Goal: Task Accomplishment & Management: Manage account settings

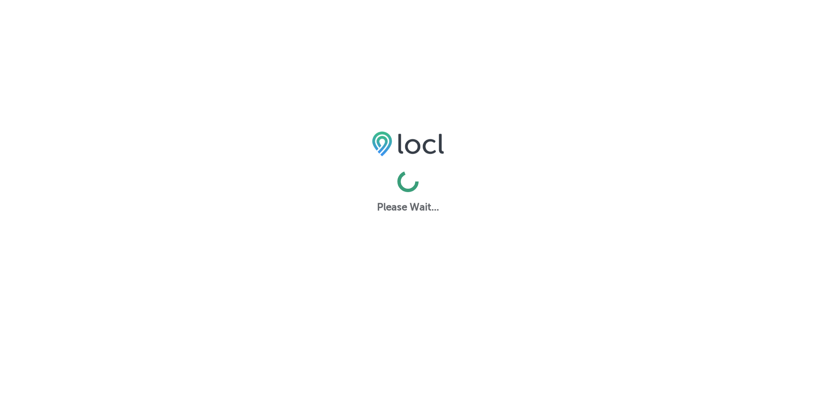
click at [502, 0] on html "Please Wait..." at bounding box center [408, 0] width 816 height 0
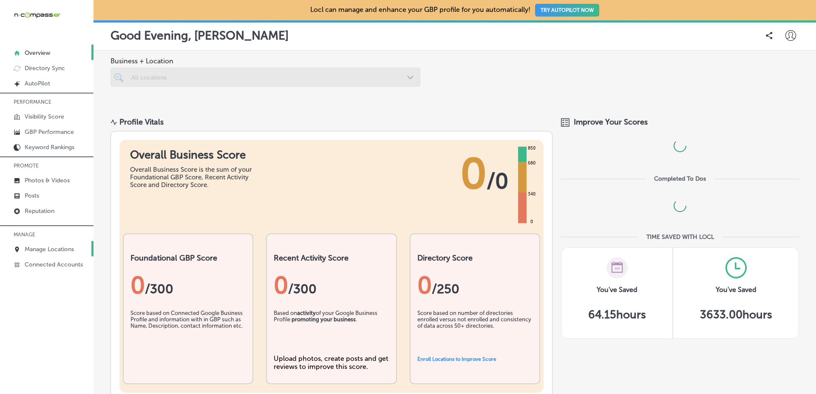
click at [68, 248] on p "Manage Locations" at bounding box center [49, 249] width 49 height 7
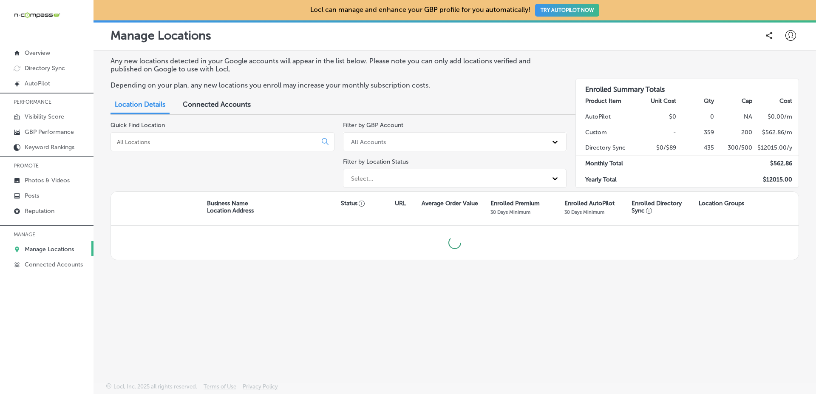
click at [281, 162] on div "Quick Find Location" at bounding box center [223, 157] width 224 height 70
click at [300, 179] on div "Quick Find Location" at bounding box center [223, 157] width 224 height 70
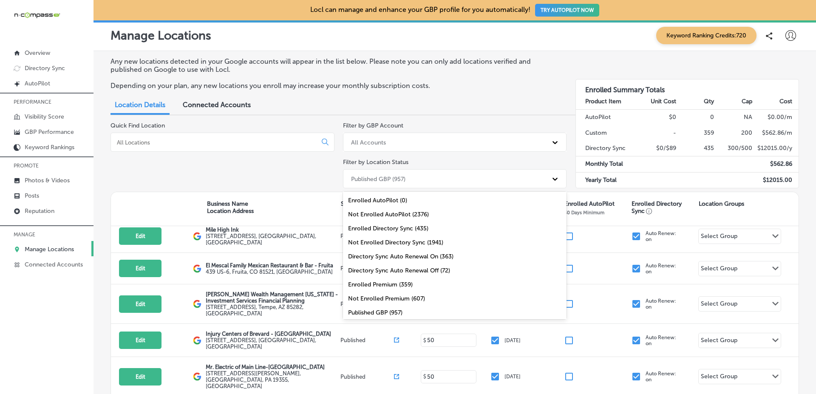
click at [390, 178] on div "Published GBP (957)" at bounding box center [378, 178] width 54 height 7
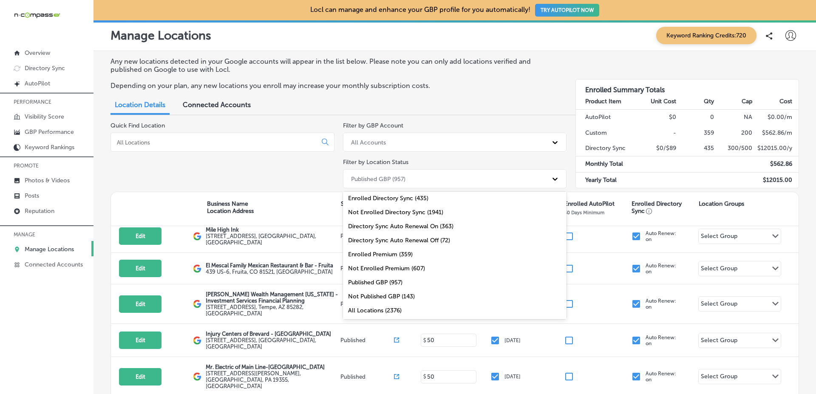
click at [368, 295] on div "Not Published GBP (143)" at bounding box center [455, 297] width 224 height 14
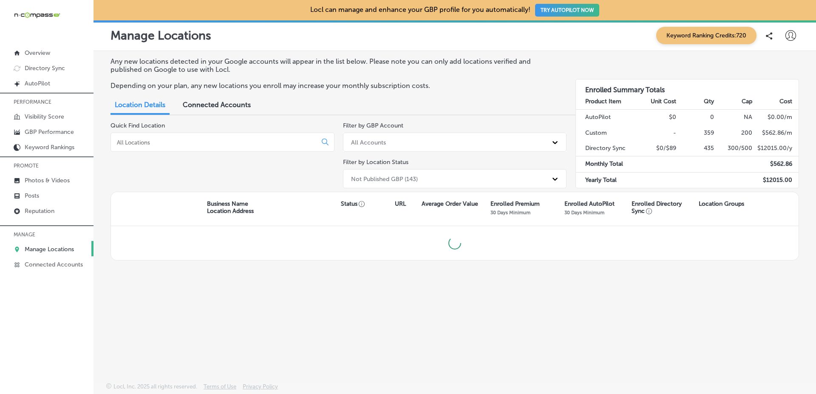
scroll to position [0, 0]
click at [326, 185] on div "Quick Find Location" at bounding box center [223, 157] width 224 height 70
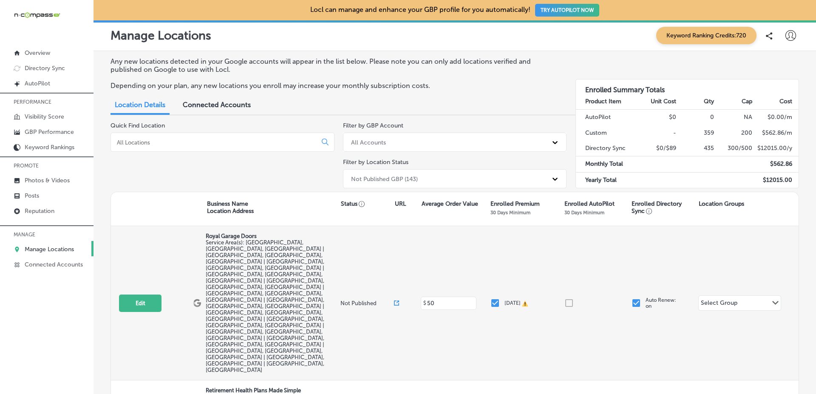
click at [343, 300] on p "Not Published" at bounding box center [368, 303] width 54 height 6
drag, startPoint x: 343, startPoint y: 262, endPoint x: 364, endPoint y: 261, distance: 21.3
click at [364, 300] on p "Not Published" at bounding box center [368, 303] width 54 height 6
click at [324, 260] on span "Service Area(s): [GEOGRAPHIC_DATA], [GEOGRAPHIC_DATA], [GEOGRAPHIC_DATA] | [GEO…" at bounding box center [265, 306] width 119 height 134
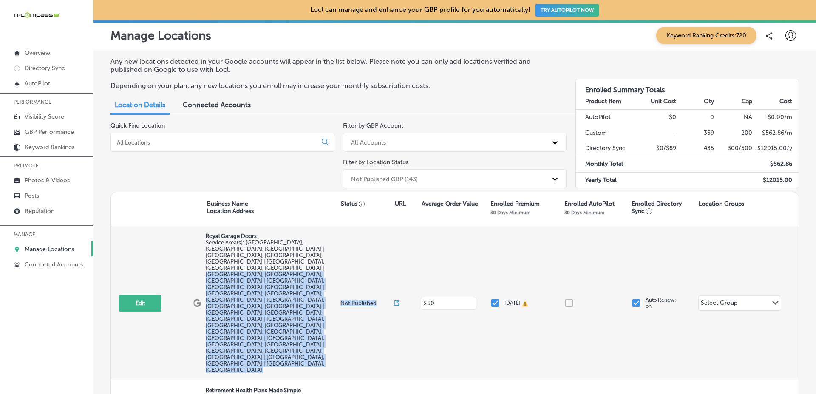
drag, startPoint x: 330, startPoint y: 260, endPoint x: 370, endPoint y: 259, distance: 40.0
click at [370, 259] on div "Edit This location is not published yet. Royal Garage Doors Service Area(s): [G…" at bounding box center [455, 303] width 688 height 154
click at [370, 300] on p "Not Published" at bounding box center [368, 303] width 54 height 6
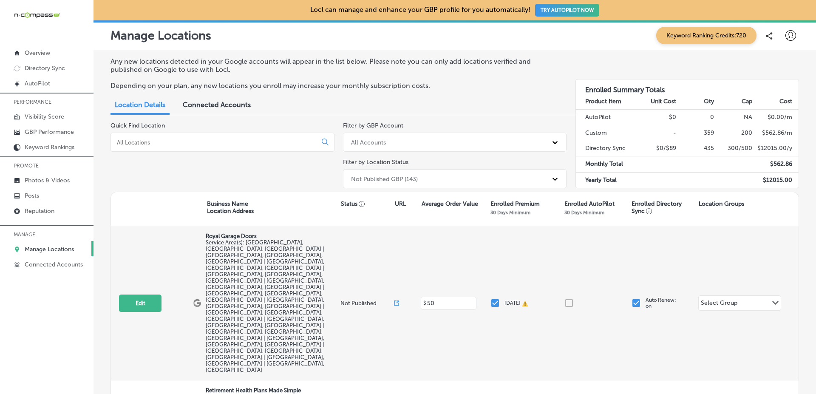
click at [371, 300] on p "Not Published" at bounding box center [368, 303] width 54 height 6
drag, startPoint x: 371, startPoint y: 261, endPoint x: 342, endPoint y: 261, distance: 29.3
click at [342, 300] on p "Not Published" at bounding box center [368, 303] width 54 height 6
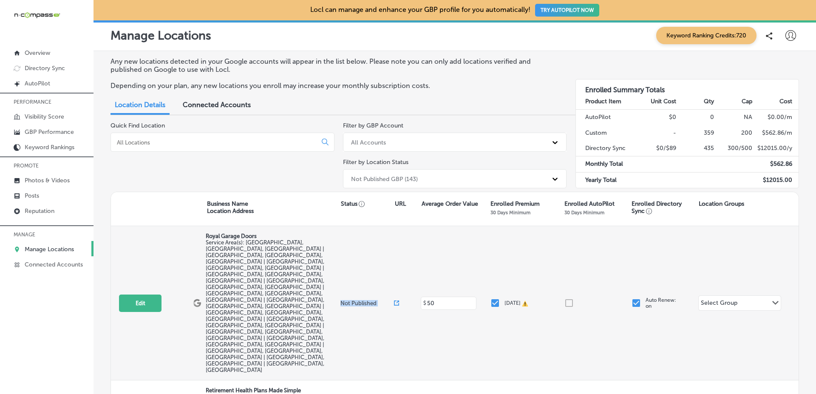
drag, startPoint x: 342, startPoint y: 261, endPoint x: 370, endPoint y: 261, distance: 28.5
click at [370, 300] on p "Not Published" at bounding box center [368, 303] width 54 height 6
click at [351, 300] on p "Not Published" at bounding box center [368, 303] width 54 height 6
drag, startPoint x: 351, startPoint y: 261, endPoint x: 344, endPoint y: 261, distance: 7.7
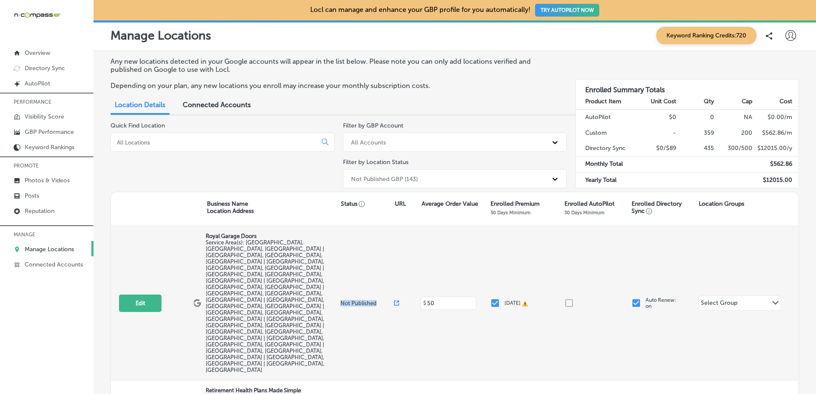
click at [344, 300] on p "Not Published" at bounding box center [368, 303] width 54 height 6
click at [347, 300] on p "Not Published" at bounding box center [368, 303] width 54 height 6
drag, startPoint x: 347, startPoint y: 261, endPoint x: 372, endPoint y: 261, distance: 25.1
click at [372, 300] on p "Not Published" at bounding box center [368, 303] width 54 height 6
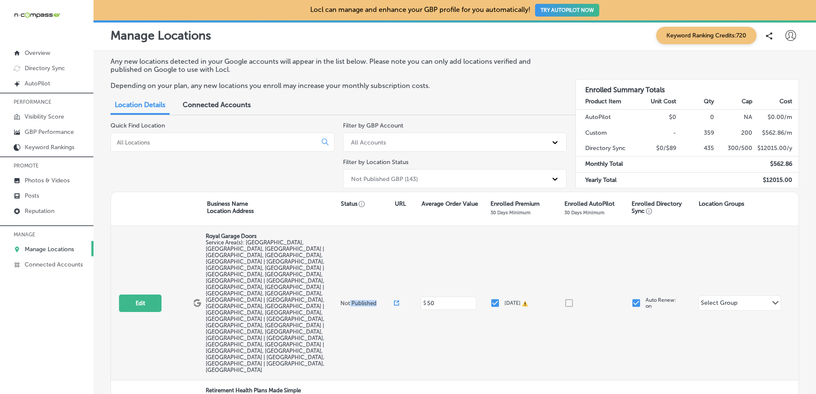
click at [372, 300] on p "Not Published" at bounding box center [368, 303] width 54 height 6
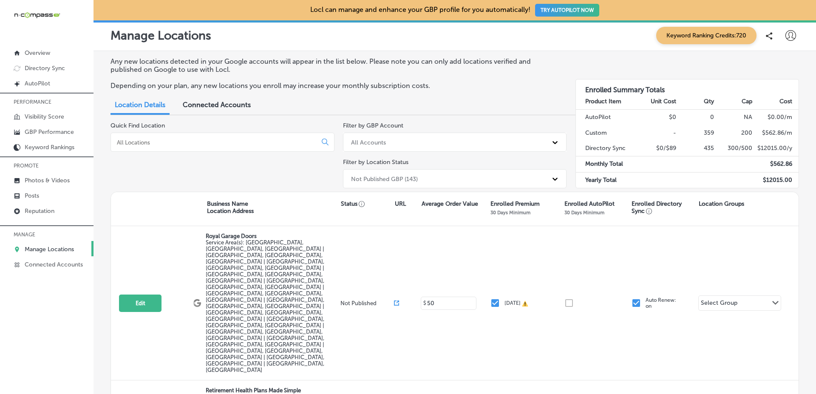
click at [299, 168] on div "Quick Find Location" at bounding box center [223, 157] width 224 height 70
click at [241, 179] on div "Quick Find Location" at bounding box center [223, 157] width 224 height 70
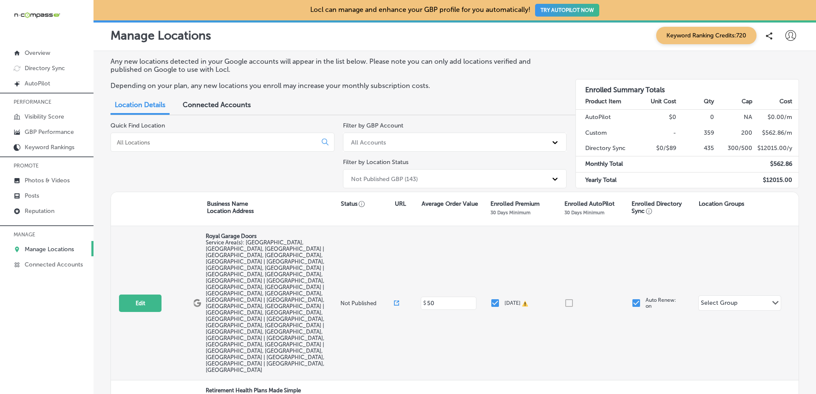
click at [346, 300] on p "Not Published" at bounding box center [368, 303] width 54 height 6
drag, startPoint x: 346, startPoint y: 261, endPoint x: 353, endPoint y: 261, distance: 7.3
click at [353, 300] on p "Not Published" at bounding box center [368, 303] width 54 height 6
click at [341, 300] on p "Not Published" at bounding box center [368, 303] width 54 height 6
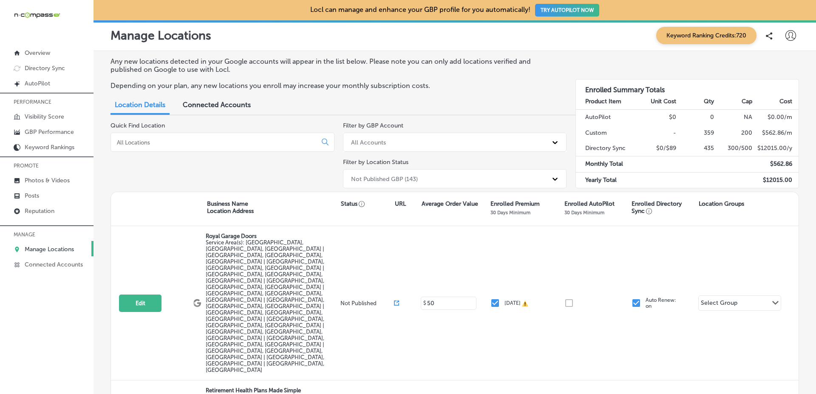
click at [241, 105] on span "Connected Accounts" at bounding box center [217, 105] width 68 height 8
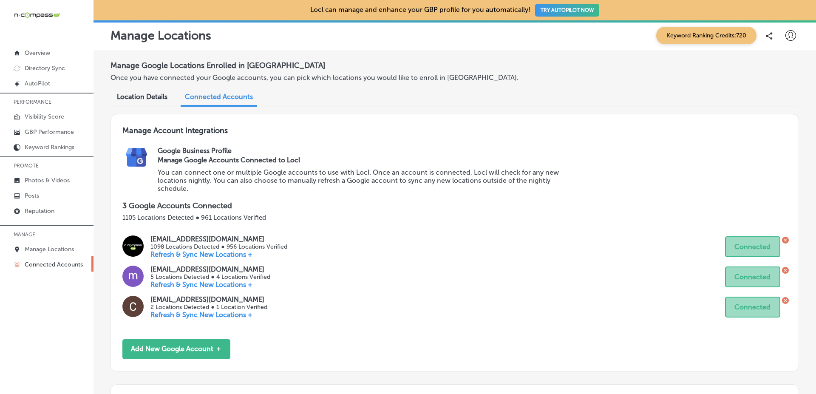
click at [397, 234] on div "Manage Account Integrations Google Business Profile Manage Google Accounts Conn…" at bounding box center [455, 243] width 689 height 258
drag, startPoint x: 304, startPoint y: 235, endPoint x: 364, endPoint y: 249, distance: 61.5
click at [346, 244] on div "[EMAIL_ADDRESS][DOMAIN_NAME] 1098 Locations Detected ● 956 Locations Verified R…" at bounding box center [454, 246] width 665 height 23
click at [514, 252] on div "[EMAIL_ADDRESS][DOMAIN_NAME] 1098 Locations Detected ● 956 Locations Verified R…" at bounding box center [454, 246] width 665 height 23
click at [165, 100] on span "Location Details" at bounding box center [142, 97] width 51 height 8
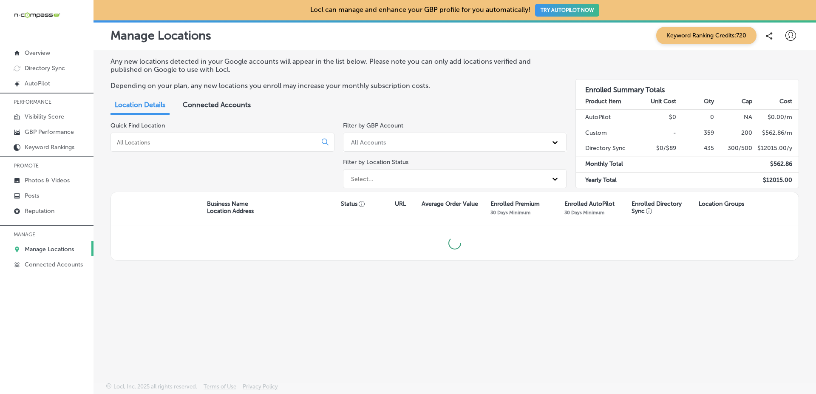
click at [277, 181] on div "Quick Find Location" at bounding box center [223, 157] width 224 height 70
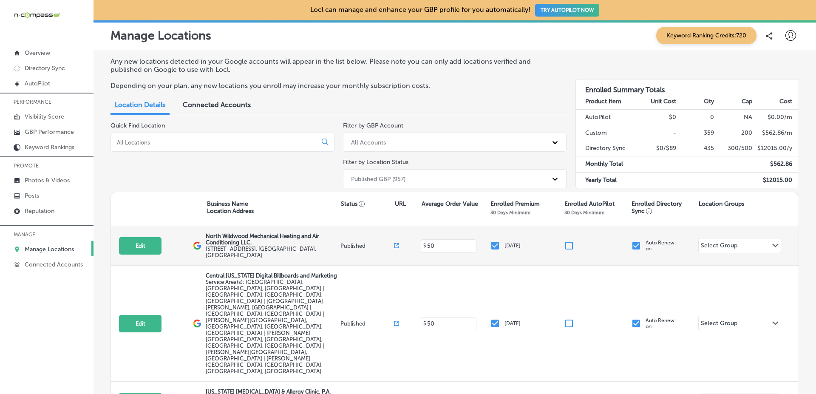
click at [343, 243] on p "Published" at bounding box center [368, 246] width 54 height 6
click at [350, 243] on p "Published" at bounding box center [368, 246] width 54 height 6
click at [351, 243] on p "Published" at bounding box center [368, 246] width 54 height 6
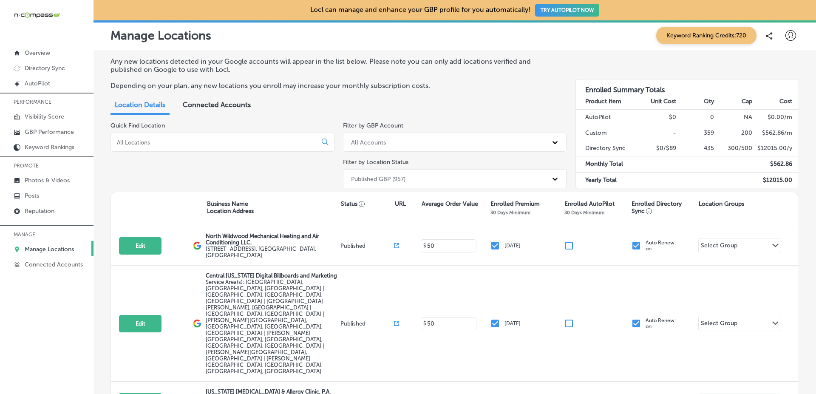
click at [245, 165] on div "Quick Find Location" at bounding box center [223, 157] width 224 height 70
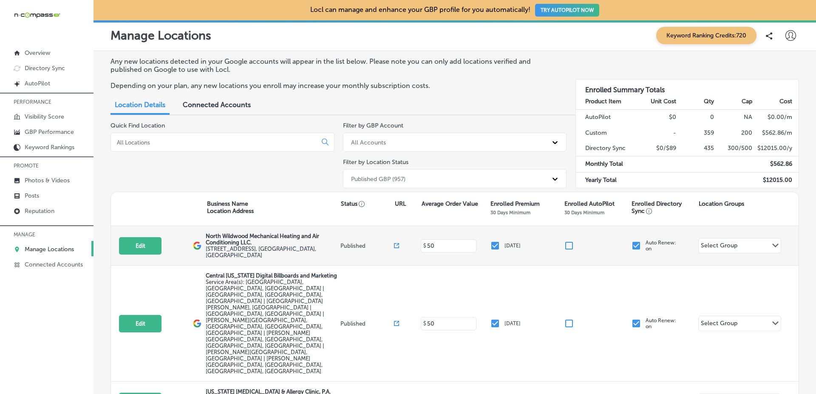
click at [351, 243] on p "Published" at bounding box center [368, 246] width 54 height 6
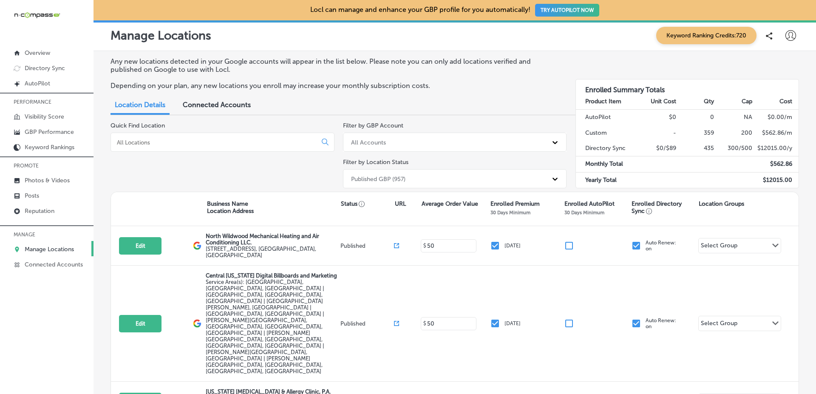
click at [281, 168] on div "Quick Find Location" at bounding box center [223, 157] width 224 height 70
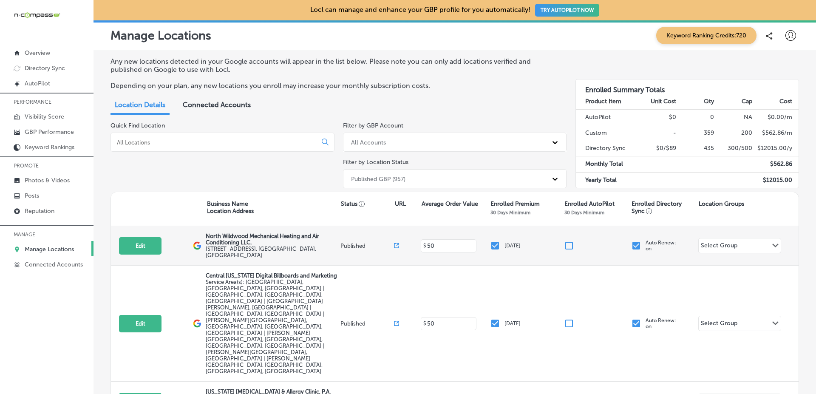
click at [351, 243] on p "Published" at bounding box center [368, 246] width 54 height 6
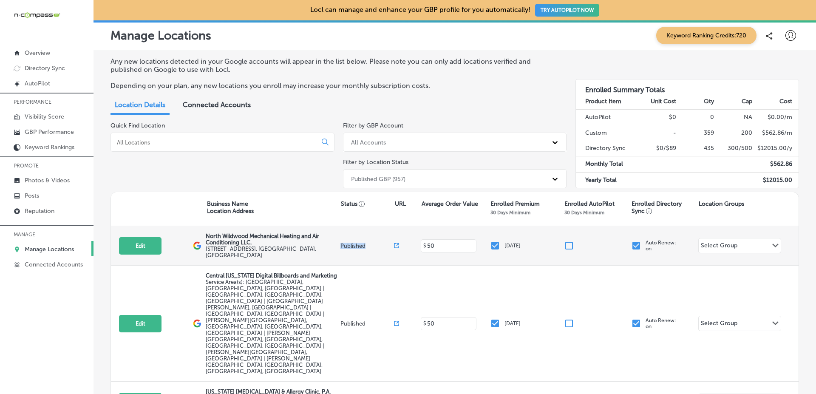
click at [351, 243] on p "Published" at bounding box center [368, 246] width 54 height 6
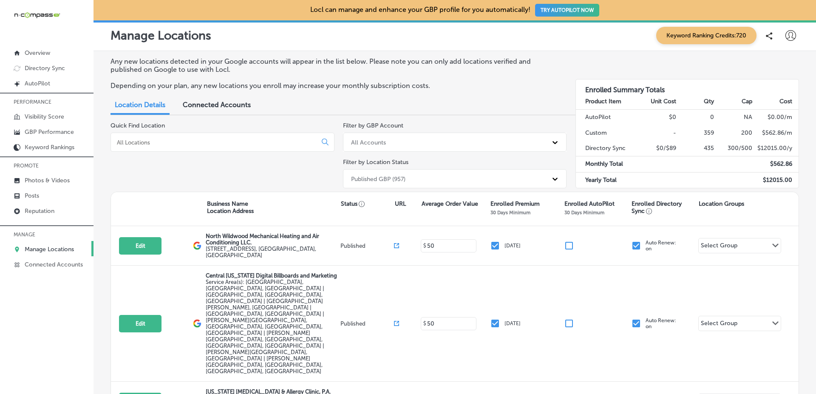
click at [294, 173] on div "Quick Find Location" at bounding box center [223, 157] width 224 height 70
